Goal: Task Accomplishment & Management: Complete application form

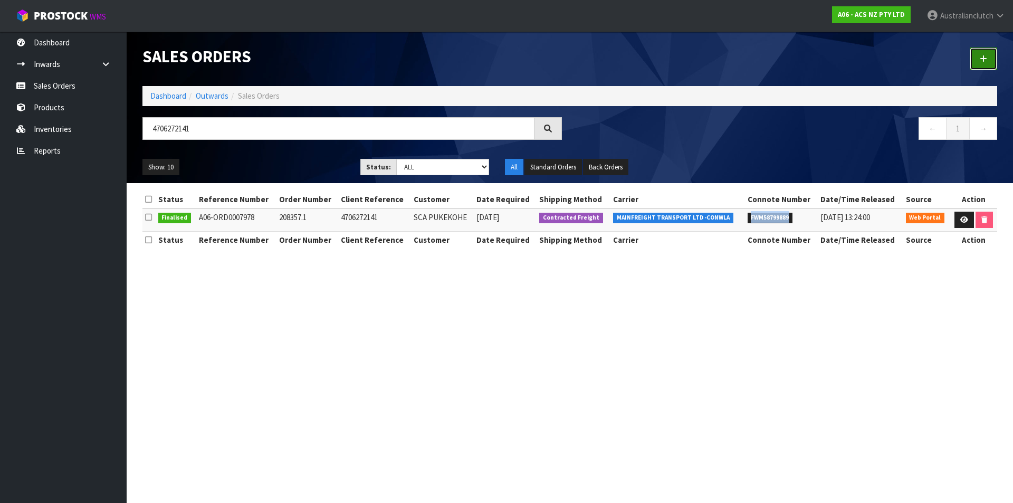
click at [981, 61] on icon at bounding box center [983, 59] width 7 height 8
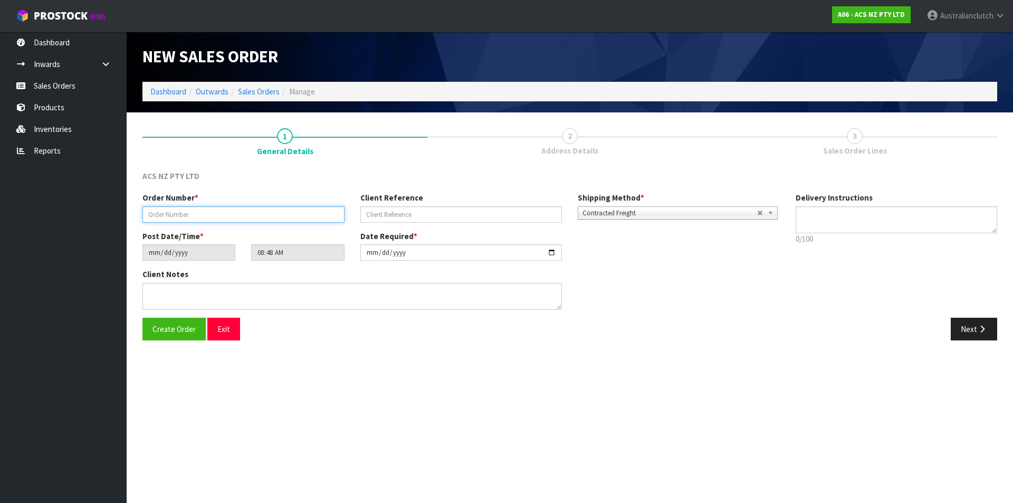
drag, startPoint x: 225, startPoint y: 219, endPoint x: 230, endPoint y: 221, distance: 5.7
click at [226, 219] on input "text" at bounding box center [243, 214] width 202 height 16
type input "208383.1"
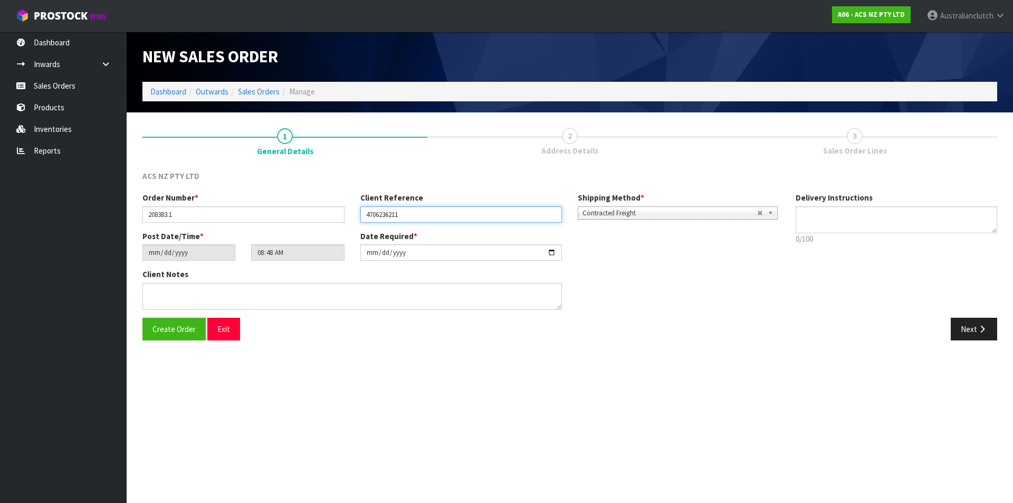
type input "4706236211"
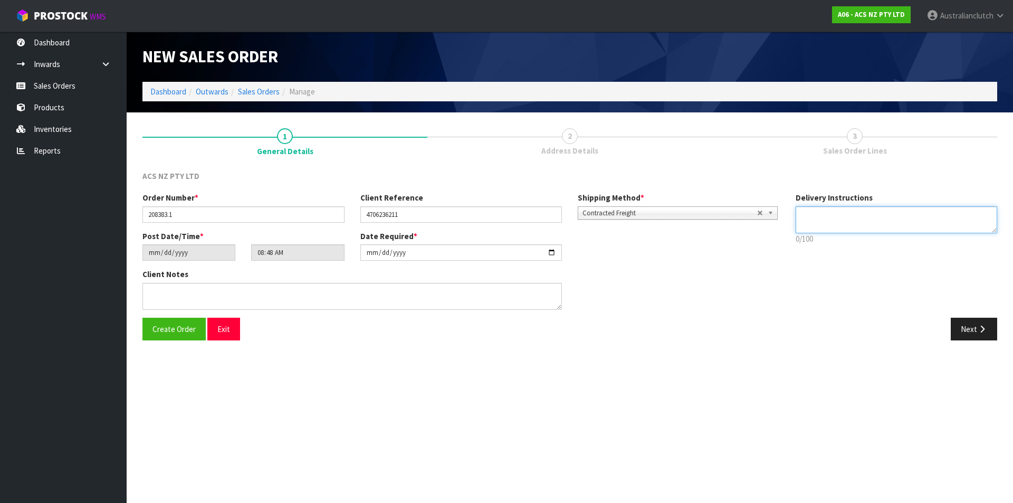
click at [844, 203] on div "Delivery Instructions 0/100 Delivery instructions has exceeded maximum length!" at bounding box center [897, 221] width 218 height 58
type textarea "NZC PLEASE"
click at [971, 333] on button "Next" at bounding box center [974, 329] width 46 height 23
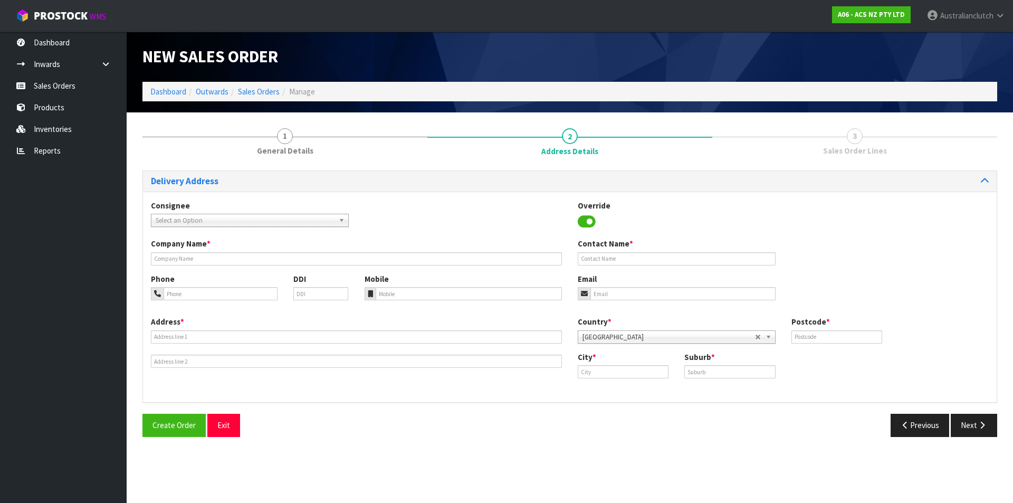
click at [199, 216] on span "Select an Option" at bounding box center [245, 220] width 179 height 13
type input "7015"
click at [193, 248] on li "7015 - SCA MASTERTON" at bounding box center [250, 250] width 193 height 13
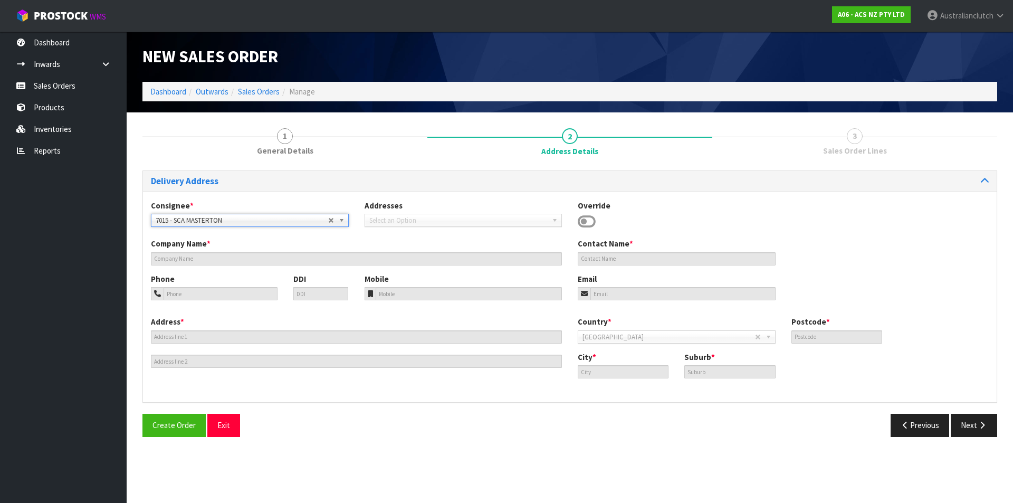
type input "SCA MASTERTON"
type input "734827420"
type input "[EMAIL_ADDRESS][DOMAIN_NAME]"
type input "[STREET_ADDRESS]"
type input "5810"
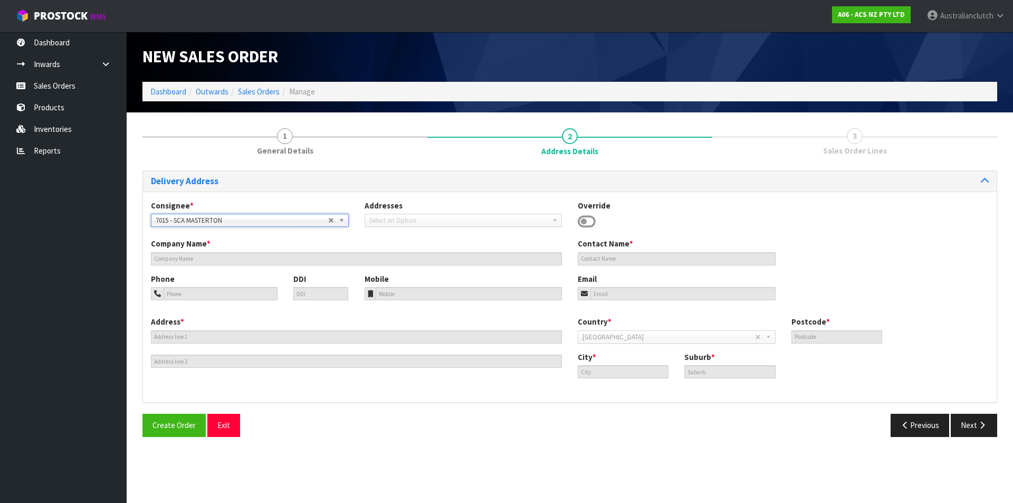
type input "Masterton"
type input "MASTERTON"
click at [963, 430] on button "Next" at bounding box center [974, 425] width 46 height 23
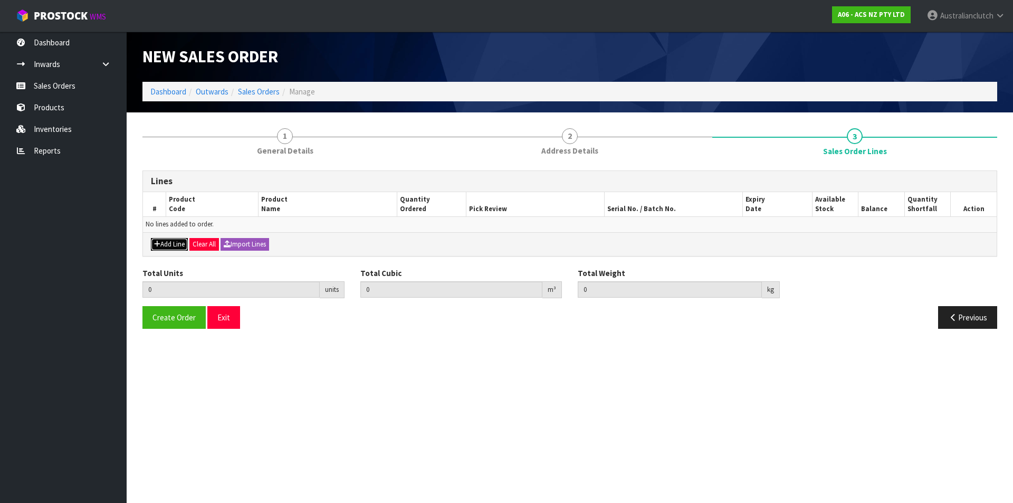
click at [173, 244] on button "Add Line" at bounding box center [169, 244] width 37 height 13
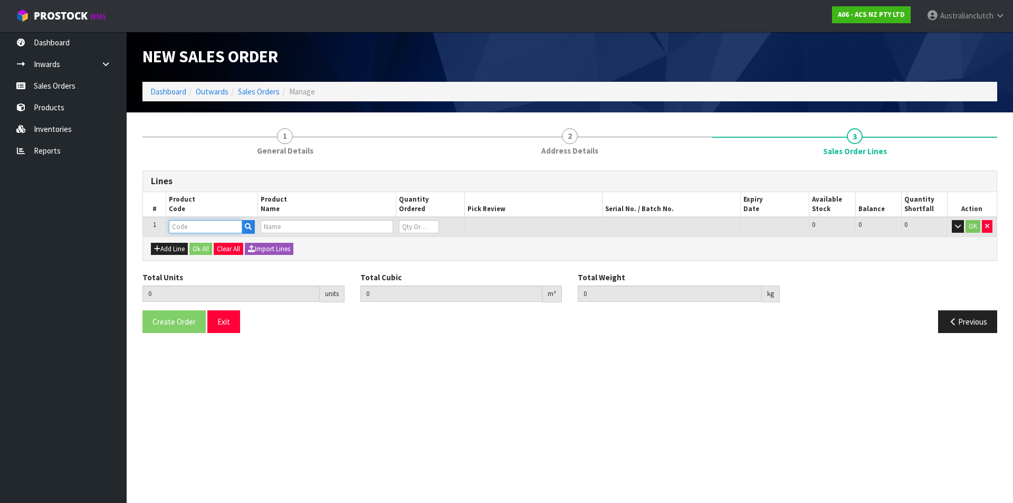
click at [186, 220] on input "text" at bounding box center [205, 226] width 73 height 13
type input "MCFD003"
type input "0.000000"
type input "0.000"
type input "CLUTCH M/CYL FORD 15.87MM (5/8")"
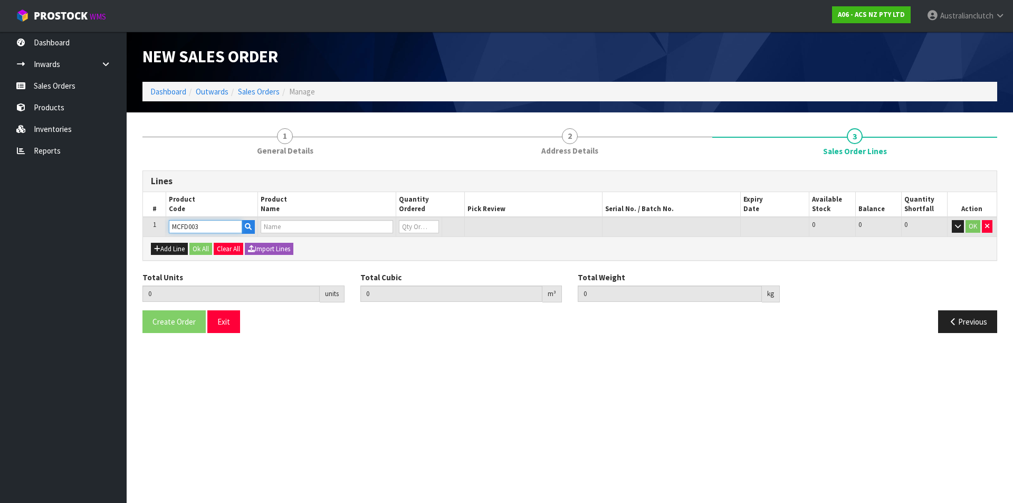
type input "0"
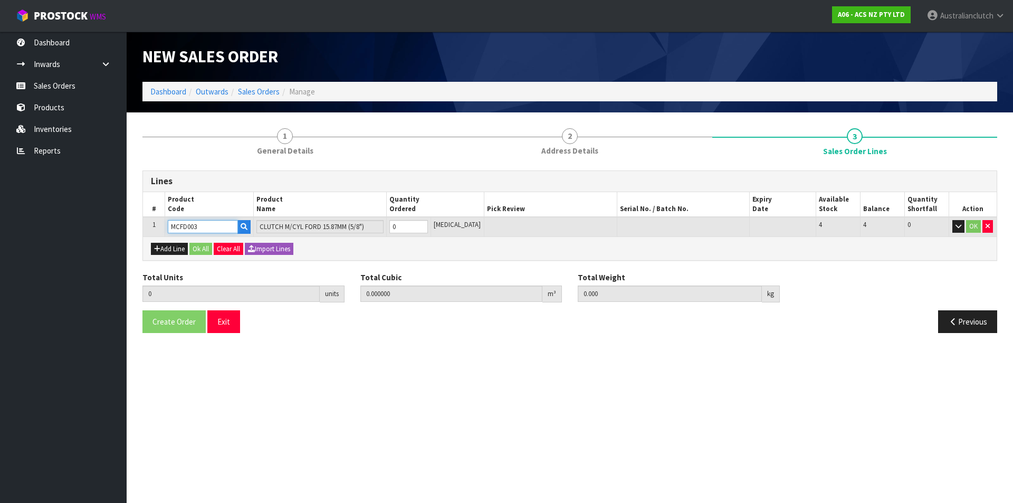
type input "MCFD003"
type input "1"
type input "0.002981"
type input "0.9"
type input "1"
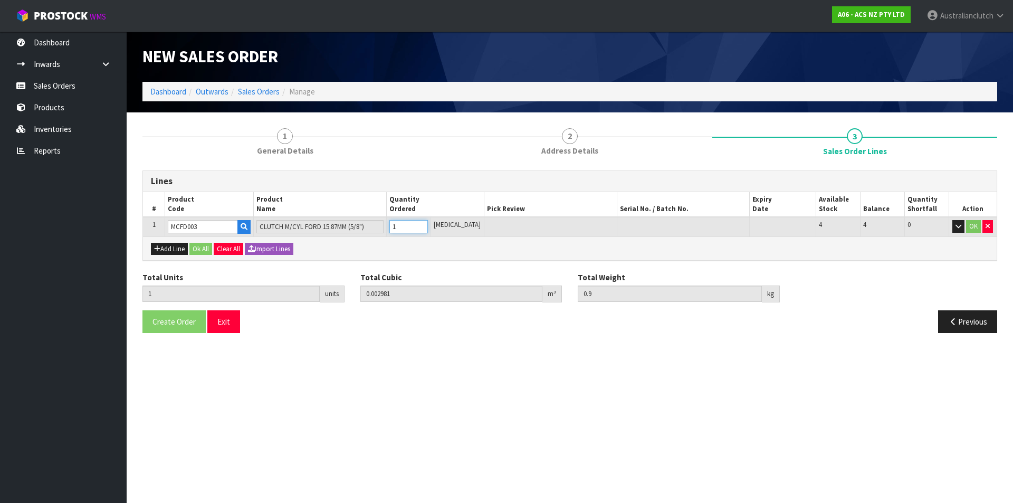
click at [428, 225] on input "1" at bounding box center [408, 226] width 39 height 13
click at [974, 222] on button "OK" at bounding box center [973, 226] width 15 height 13
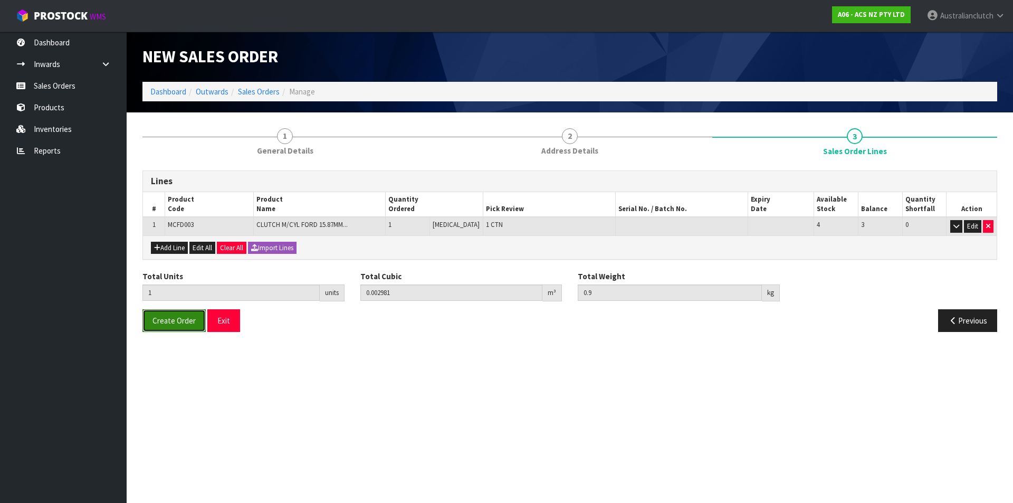
click at [168, 330] on button "Create Order" at bounding box center [173, 320] width 63 height 23
